Goal: Task Accomplishment & Management: Use online tool/utility

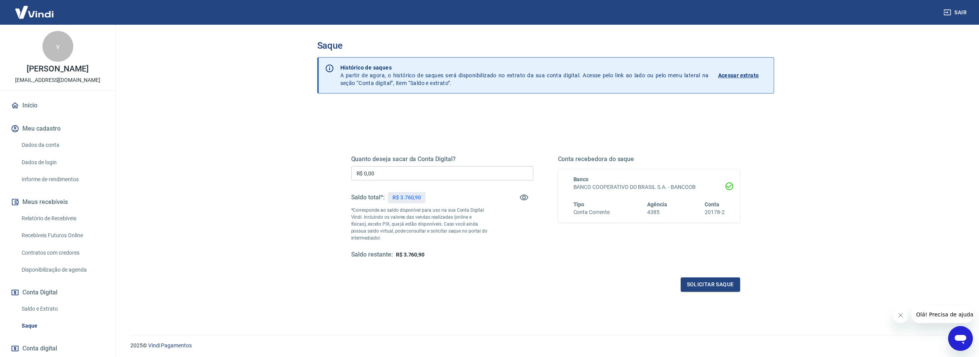
drag, startPoint x: 441, startPoint y: 168, endPoint x: 445, endPoint y: 154, distance: 14.4
click at [443, 169] on input "R$ 0,00" at bounding box center [442, 173] width 182 height 14
type input "R$ 3.760,90"
click at [727, 289] on button "Solicitar saque" at bounding box center [710, 284] width 59 height 14
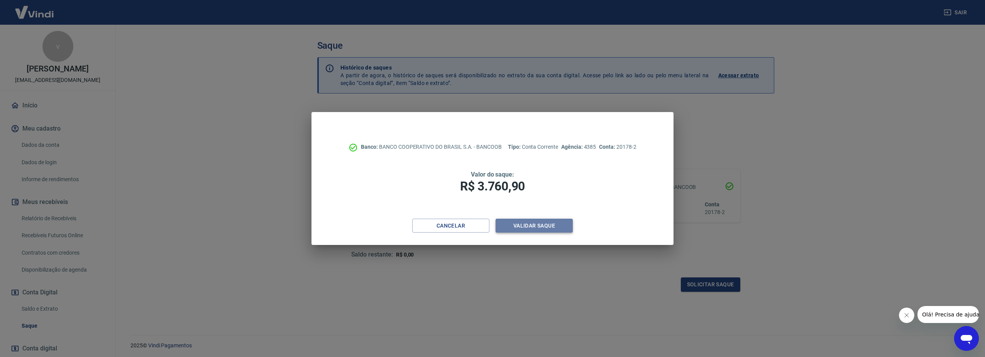
click at [520, 226] on button "Validar saque" at bounding box center [533, 225] width 77 height 14
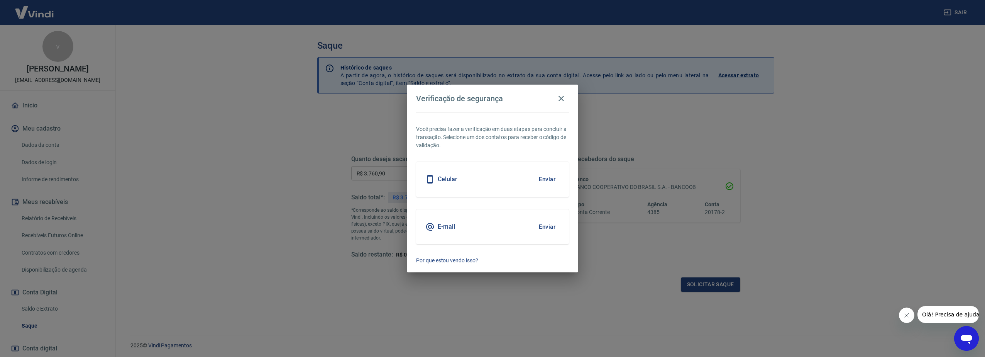
click at [548, 222] on button "Enviar" at bounding box center [546, 226] width 25 height 16
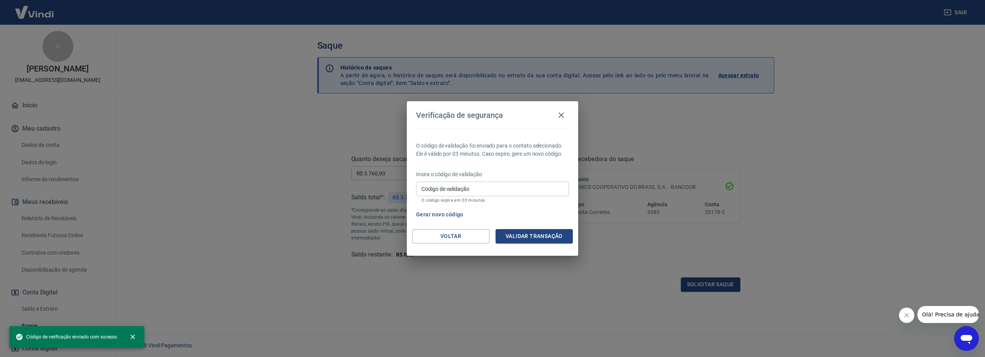
click at [492, 189] on input "Código de validação" at bounding box center [492, 188] width 153 height 14
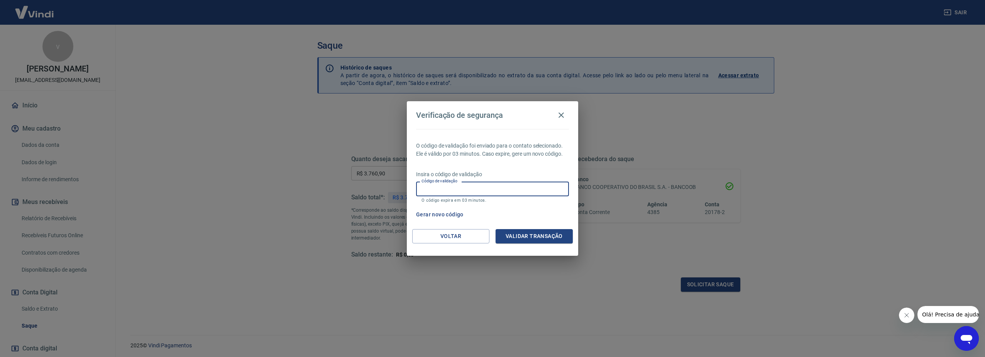
click at [470, 185] on input "Código de validação" at bounding box center [492, 188] width 153 height 14
type input "519348"
click at [541, 239] on button "Validar transação" at bounding box center [533, 236] width 77 height 14
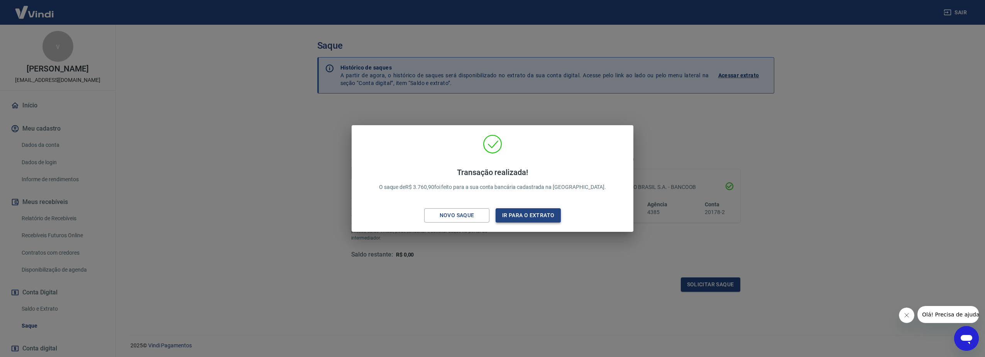
click at [517, 213] on button "Ir para o extrato" at bounding box center [527, 215] width 65 height 14
